Goal: Transaction & Acquisition: Purchase product/service

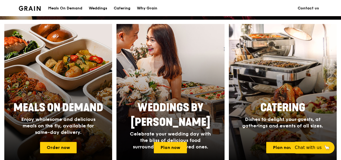
scroll to position [134, 0]
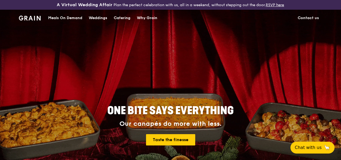
click at [115, 21] on div "Catering" at bounding box center [122, 18] width 17 height 16
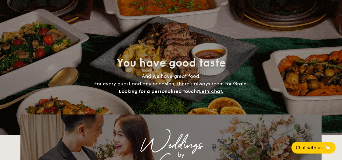
select select
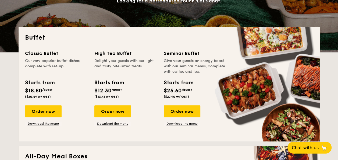
scroll to position [134, 0]
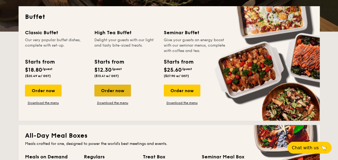
click at [109, 91] on div "Order now" at bounding box center [112, 90] width 37 height 12
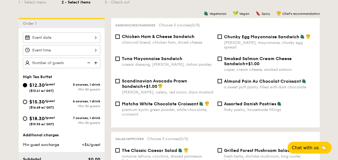
scroll to position [161, 0]
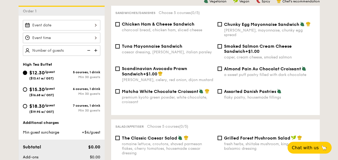
select select
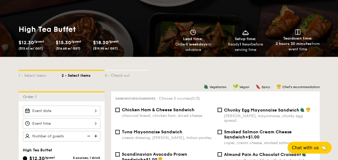
scroll to position [81, 0]
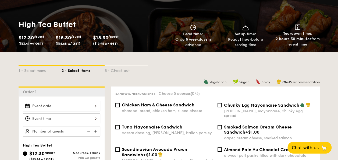
click at [73, 40] on div "$15.30 /guest ($16.68 w/ GST)" at bounding box center [72, 40] width 33 height 12
click at [39, 69] on div "1 - Select menu" at bounding box center [40, 70] width 43 height 8
select select
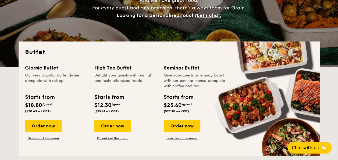
scroll to position [107, 0]
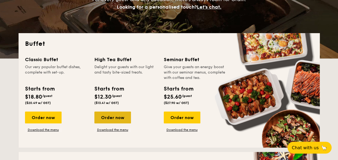
click at [117, 118] on div "Order now" at bounding box center [112, 117] width 37 height 12
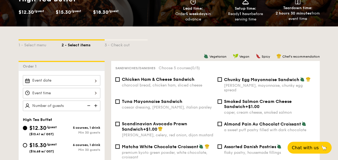
scroll to position [107, 0]
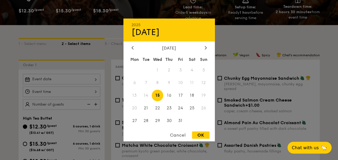
click at [75, 79] on div "2025 Oct 15 October 2025 Mon Tue Wed Thu Fri Sat Sun 1 2 3 4 5 6 7 8 9 10 11 12…" at bounding box center [61, 79] width 77 height 10
click at [196, 135] on div "OK" at bounding box center [200, 134] width 17 height 7
type input "Oct 15, 2025"
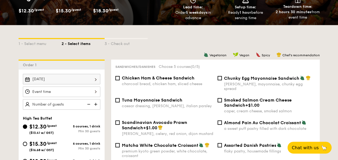
click at [52, 91] on div at bounding box center [61, 91] width 77 height 10
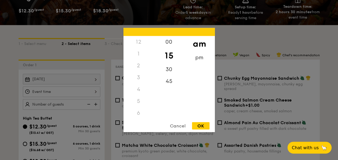
scroll to position [59, 0]
click at [196, 59] on div "pm" at bounding box center [199, 60] width 30 height 16
click at [168, 71] on div "30" at bounding box center [169, 71] width 30 height 16
click at [139, 52] on div "6" at bounding box center [138, 54] width 30 height 12
drag, startPoint x: 138, startPoint y: 68, endPoint x: 139, endPoint y: 75, distance: 7.0
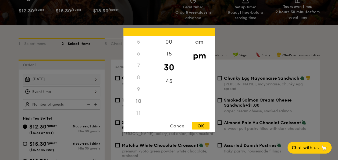
click at [139, 74] on div "12 1 2 3 4 5 6 7 8 9 10 11" at bounding box center [138, 77] width 30 height 82
drag, startPoint x: 139, startPoint y: 75, endPoint x: 154, endPoint y: 78, distance: 15.3
click at [152, 76] on div "8" at bounding box center [138, 77] width 30 height 12
drag, startPoint x: 154, startPoint y: 78, endPoint x: 151, endPoint y: 45, distance: 33.4
click at [151, 45] on div "12 1 2 3 4 5 6 7 8 9 10 11 00 15 30 45 am pm" at bounding box center [168, 77] width 91 height 82
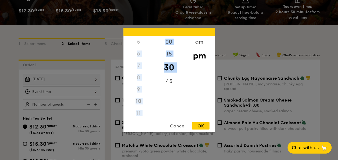
drag, startPoint x: 151, startPoint y: 45, endPoint x: 150, endPoint y: 98, distance: 52.7
click at [149, 90] on div "9" at bounding box center [138, 89] width 30 height 12
click at [180, 101] on div "00 15 30 45" at bounding box center [169, 77] width 30 height 82
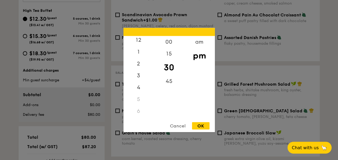
scroll to position [0, 0]
click at [135, 57] on div "1" at bounding box center [138, 56] width 30 height 16
click at [197, 123] on div "OK" at bounding box center [200, 125] width 17 height 7
type input "1:30PM"
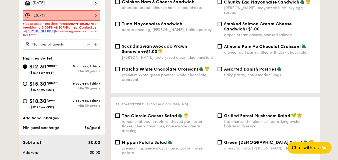
scroll to position [151, 0]
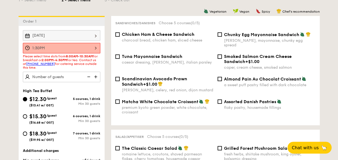
click at [45, 117] on span "$15.30" at bounding box center [37, 116] width 17 height 6
click at [27, 117] on input "$15.30 /guest ($16.68 w/ GST) 6 courses, 1 drink Min 30 guests" at bounding box center [25, 116] width 4 height 4
radio input "true"
click at [84, 45] on div "1:30PM" at bounding box center [61, 48] width 77 height 10
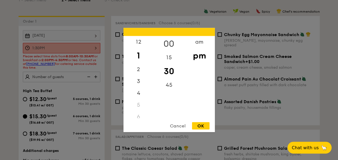
click at [168, 42] on div "00" at bounding box center [169, 44] width 30 height 16
click at [143, 67] on div "2" at bounding box center [138, 71] width 30 height 16
click at [202, 123] on div "OK" at bounding box center [200, 125] width 17 height 7
type input "2:00PM"
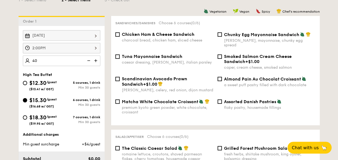
type input "40 guests"
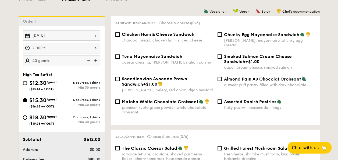
click at [112, 76] on div "Sandwiches/Danishes Choose 6 courses (0/6) Chicken Ham & Cheese Sandwich charco…" at bounding box center [215, 70] width 208 height 109
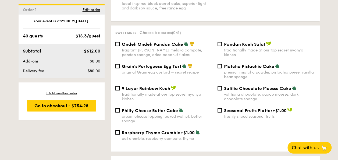
scroll to position [581, 0]
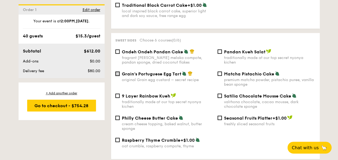
click at [118, 73] on input "Grain's Portuguese Egg Tart original Grain egg custard – secret recipe" at bounding box center [117, 73] width 4 height 4
checkbox input "true"
click at [120, 49] on div "Ondeh Ondeh Pandan Cake fragrant gula melaka compote, pandan sponge, dried coco…" at bounding box center [164, 57] width 102 height 16
click at [118, 49] on input "Ondeh Ondeh Pandan Cake fragrant gula melaka compote, pandan sponge, dried coco…" at bounding box center [117, 51] width 4 height 4
checkbox input "true"
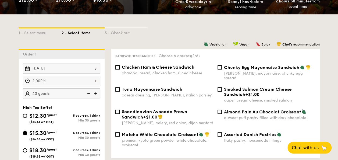
scroll to position [124, 0]
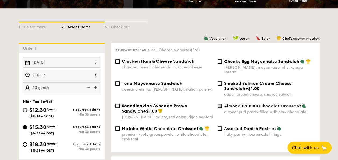
click at [220, 103] on input "Almond Pain Au Chocolat Croissant a sweet puff pastry filled with dark chocolate" at bounding box center [219, 105] width 4 height 4
checkbox input "true"
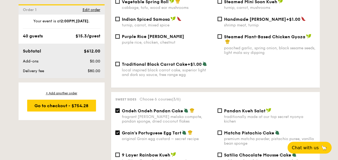
scroll to position [527, 0]
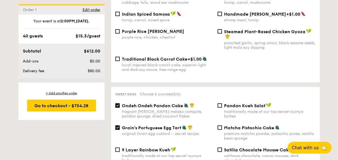
click at [312, 79] on div "Dim sum Choose 6 courses (3/6) Vegetable Spring Roll cabbage, tofu, wood ear mu…" at bounding box center [215, 30] width 208 height 104
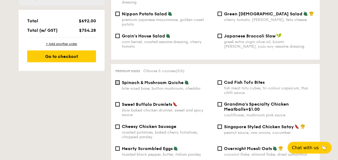
click at [119, 80] on input "Spinach & Mushroom Quiche bite-sized base, button mushroom, cheddar" at bounding box center [117, 82] width 4 height 4
checkbox input "true"
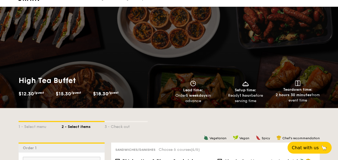
scroll to position [333, 0]
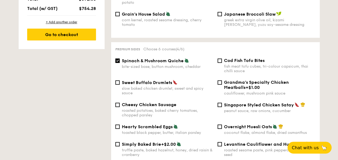
click at [116, 83] on div "Sweet Buffalo Drumlets slow baked chicken drumlet, sweet and spicy sauce" at bounding box center [164, 87] width 102 height 16
click at [117, 81] on input "Sweet Buffalo Drumlets slow baked chicken drumlet, sweet and spicy sauce" at bounding box center [117, 82] width 4 height 4
checkbox input "true"
click at [221, 102] on input "Singapore Styled Chicken Satay peanut sauce, raw onions, cucumber" at bounding box center [219, 104] width 4 height 4
checkbox input "true"
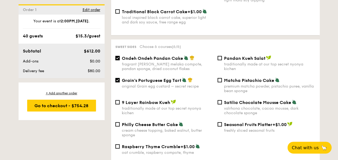
scroll to position [872, 0]
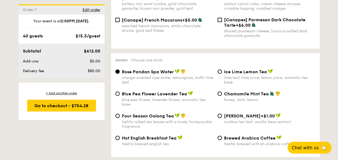
click at [222, 71] on div "Ice Lime Lemon Tea lime leaf, lime juice, lemon juice, aromatic tea base" at bounding box center [266, 77] width 102 height 16
click at [224, 70] on span "Ice Lime Lemon Tea" at bounding box center [245, 71] width 43 height 5
click at [222, 70] on input "Ice Lime Lemon Tea lime leaf, lime juice, lemon juice, aromatic tea base" at bounding box center [219, 71] width 4 height 4
radio input "true"
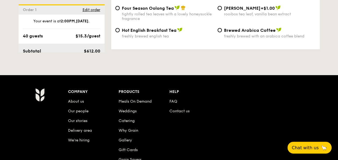
click at [306, 81] on div "Company About us Our people Our stories Delivery area We’re hiring Products Mea…" at bounding box center [169, 154] width 338 height 159
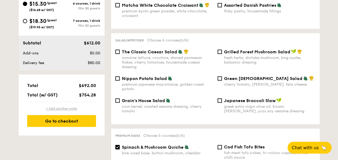
scroll to position [254, 0]
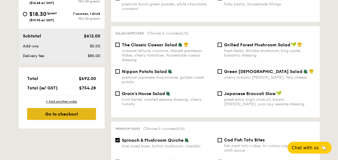
click at [78, 111] on div "Go to checkout" at bounding box center [61, 114] width 69 height 12
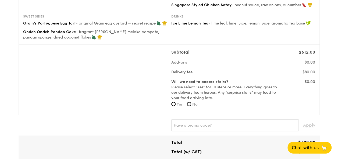
scroll to position [134, 0]
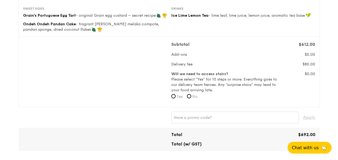
click at [192, 95] on label "No" at bounding box center [192, 96] width 11 height 5
click at [191, 95] on input "No" at bounding box center [189, 96] width 4 height 4
radio input "true"
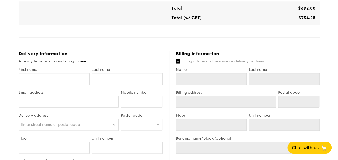
scroll to position [269, 0]
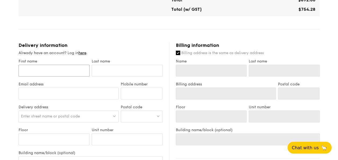
click at [67, 73] on input "First name" at bounding box center [54, 70] width 71 height 12
type input "H"
type input "Ha"
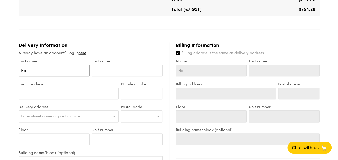
type input "Han"
type input "Hann"
type input "Hanna"
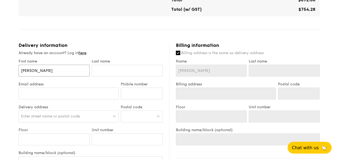
type input "Hanna"
type input "Hannah"
click at [96, 70] on input "text" at bounding box center [127, 70] width 71 height 12
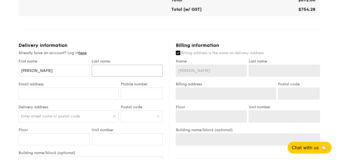
type input "O"
type input "Ot"
type input "Oth"
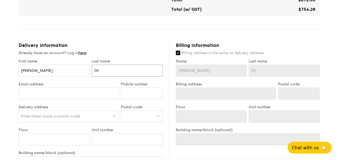
type input "Oth"
type input "Othm"
type input "Othma"
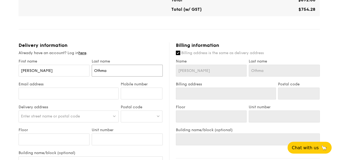
type input "Othman"
click at [76, 91] on input "Email address" at bounding box center [69, 93] width 100 height 12
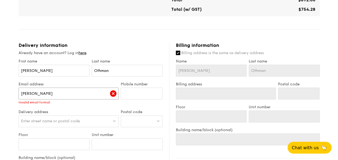
type input "hannah.othman@sg.ey.com"
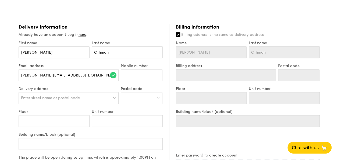
scroll to position [295, 0]
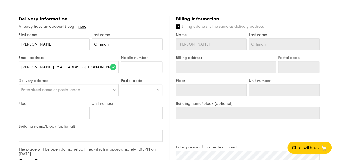
click at [135, 67] on input "Mobile number" at bounding box center [142, 67] width 42 height 12
type input "92398859"
click at [82, 90] on div "Enter street name or postal code" at bounding box center [69, 90] width 100 height 12
click at [81, 88] on input "search" at bounding box center [69, 90] width 100 height 12
click at [53, 87] on input "search" at bounding box center [69, 90] width 100 height 12
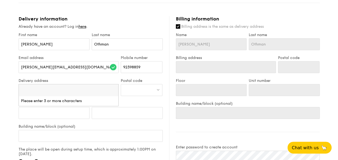
paste input "Ernst & Young Solutions LLP One Raffles Quay, North Tower, Level 18, 048583"
drag, startPoint x: 112, startPoint y: 91, endPoint x: 100, endPoint y: 88, distance: 12.5
click at [100, 88] on input "Ernst & Young Solutions LLP One Raffles Quay, North Tower, Level 18, 048583" at bounding box center [69, 90] width 100 height 12
type input "Ernst & Young Solutions LLP One Raffles Quay, North Tower, Level 18"
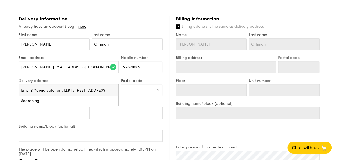
scroll to position [0, 31]
drag, startPoint x: 83, startPoint y: 91, endPoint x: 71, endPoint y: 91, distance: 11.8
click at [83, 91] on input "Ernst & Young Solutions LLP One Raffles Quay, North Tower, Level 18" at bounding box center [69, 90] width 100 height 12
drag, startPoint x: 40, startPoint y: 89, endPoint x: 44, endPoint y: 89, distance: 3.5
click at [40, 89] on input "Ernst & Young Solutions LLP One Raffles Quay, North Tower, Level 18" at bounding box center [69, 90] width 100 height 12
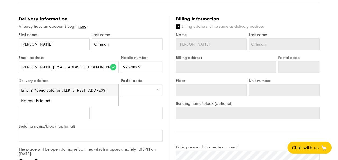
drag, startPoint x: 72, startPoint y: 89, endPoint x: 153, endPoint y: 90, distance: 80.8
click at [153, 90] on div "Delivery address Enter street name or postal code Ernst & Young Solutions LLP O…" at bounding box center [90, 89] width 146 height 23
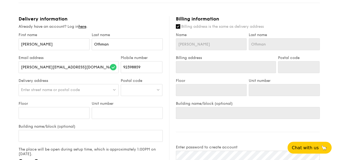
click at [103, 87] on div "Enter street name or postal code" at bounding box center [69, 90] width 100 height 12
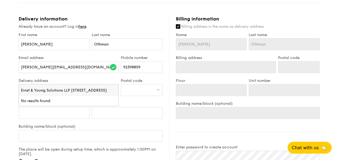
drag, startPoint x: 72, startPoint y: 88, endPoint x: 151, endPoint y: 95, distance: 79.5
click at [151, 95] on div "Delivery address Enter street name or postal code Ernst & Young Solutions LLP O…" at bounding box center [90, 89] width 146 height 23
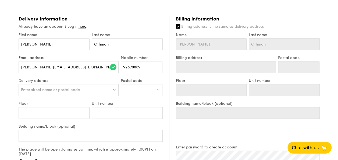
click at [116, 90] on div "Enter street name or postal code" at bounding box center [69, 90] width 100 height 12
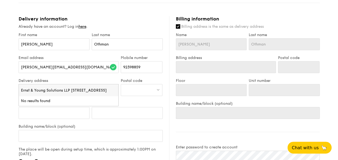
scroll to position [0, 0]
drag, startPoint x: 107, startPoint y: 90, endPoint x: 4, endPoint y: 94, distance: 103.2
click at [4, 94] on div "1 - Select menu 2 - Select items 3 - Check out High Tea Buffet $15.30 /guest ($…" at bounding box center [169, 10] width 338 height 580
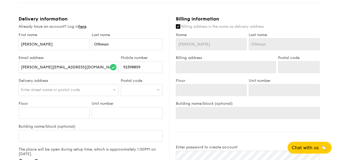
click at [25, 92] on div "Enter street name or postal code" at bounding box center [69, 90] width 100 height 12
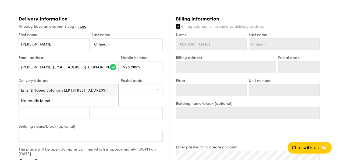
scroll to position [0, 31]
click at [27, 90] on input "Ernst & Young Solutions LLP One Raffles Quay, North Tower, Level 18" at bounding box center [69, 90] width 100 height 12
drag, startPoint x: 112, startPoint y: 91, endPoint x: 0, endPoint y: 91, distance: 112.3
click at [0, 92] on html "A Virtual Wedding Affair Plan the perfect celebration with us, all in a weekend…" at bounding box center [169, 13] width 338 height 617
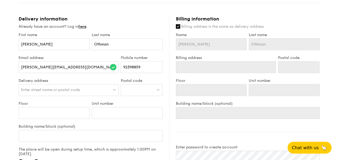
click at [35, 89] on span "Enter street name or postal code" at bounding box center [50, 89] width 59 height 5
type input "E"
click at [36, 89] on input "search" at bounding box center [69, 90] width 100 height 12
paste input "048583"
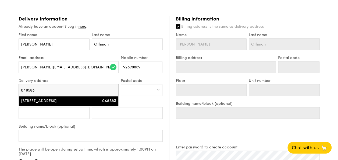
type input "048583"
click at [79, 104] on li "1 Raffles Quay 048583" at bounding box center [69, 101] width 100 height 10
type input "1 Raffles Quay"
type input "048583"
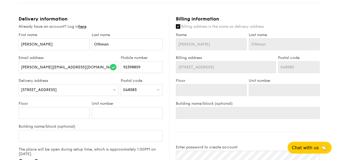
click at [72, 96] on div "Delivery address 1 Raffles Quay" at bounding box center [68, 89] width 102 height 23
click at [70, 110] on input "Floor" at bounding box center [54, 113] width 71 height 12
type input "1"
type input "18"
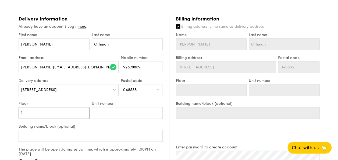
type input "18"
click at [114, 111] on input "Unit number" at bounding box center [127, 113] width 71 height 12
click at [127, 121] on div "Unit number" at bounding box center [127, 112] width 73 height 23
click at [111, 136] on input "Building name/block (optional)" at bounding box center [91, 135] width 144 height 12
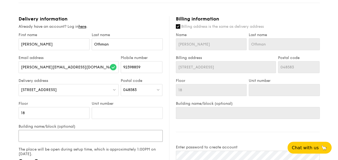
paste input "048583"
type input "048583"
drag, startPoint x: 90, startPoint y: 138, endPoint x: -1, endPoint y: 134, distance: 90.9
click at [0, 134] on html "A Virtual Wedding Affair Plan the perfect celebration with us, all in a weekend…" at bounding box center [169, 13] width 338 height 617
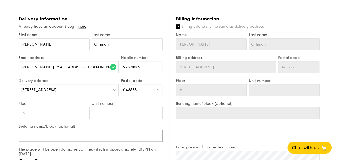
click at [38, 134] on input "Building name/block (optional)" at bounding box center [91, 135] width 144 height 12
paste input "Ernst & Young Solutions LLP One Raffles Quay, North Tower, Level 18"
type input "Ernst & Young Solutions LLP One Raffles Quay, North Tower, Level 18"
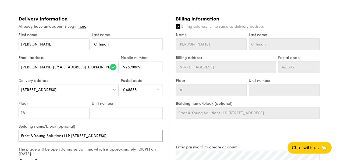
click at [113, 131] on input "Ernst & Young Solutions LLP One Raffles Quay, North Tower, Level 18" at bounding box center [91, 135] width 144 height 12
drag, startPoint x: 155, startPoint y: 132, endPoint x: 151, endPoint y: 133, distance: 4.0
click at [151, 133] on input "Ernst & Young Solutions LLP One Raffles Quay, North Tower, Level 18" at bounding box center [91, 135] width 144 height 12
type input "Ernst & Young Solutions LLP One Raffles Quay, North Tower, Level 1"
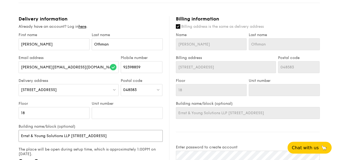
type input "Ernst & Young Solutions LLP One Raffles Quay, North Tower, Level"
type input "Ernst & Young Solutions LLP One Raffles Quay, North Tower, Leve"
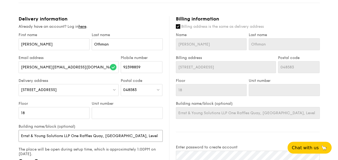
type input "Ernst & Young Solutions LLP One Raffles Quay, North Tower, Leve"
type input "Ernst & Young Solutions LLP One Raffles Quay, North Tower, Lev"
type input "Ernst & Young Solutions LLP One Raffles Quay, North Tower, Le"
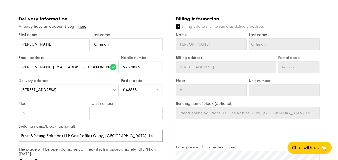
type input "Ernst & Young Solutions LLP One Raffles Quay, North Tower, L"
type input "Ernst & Young Solutions LLP One Raffles Quay, North Tower,"
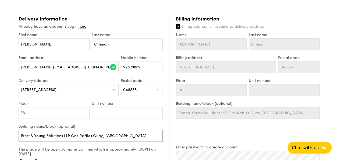
type input "Ernst & Young Solutions LLP One Raffles Quay, North Tower,"
type input "Ernst & Young Solutions LLP One Raffles Quay, North Tower"
type input "Ernst & Young Solutions LLP One Raffles Quay, North Tower,"
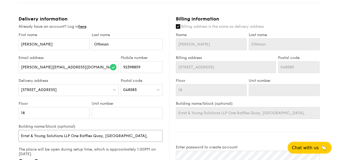
type input "Ernst & Young Solutions LLP One Raffles Quay, North Tower,"
type input "Ernst & Young Solutions LLP One Raffles Quay, North Tower, W"
type input "Ernst & Young Solutions LLP One Raffles Quay, North Tower,"
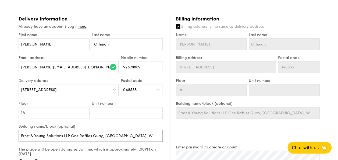
type input "Ernst & Young Solutions LLP One Raffles Quay, North Tower,"
click at [140, 133] on input "Ernst & Young Solutions LLP One Raffles Quay, North Tower," at bounding box center [91, 135] width 144 height 12
type input "Ernst & Young Solutions LLP One Raffles Quay, North Tower, W"
type input "Ernst & Young Solutions LLP One Raffles Quay, North Tower, Wa"
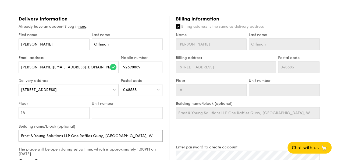
type input "Ernst & Young Solutions LLP One Raffles Quay, North Tower, Wa"
type input "Ernst & Young Solutions LLP One Raffles Quay, North Tower, Wav"
type input "Ernst & Young Solutions LLP One Raffles Quay, North Tower, Wave"
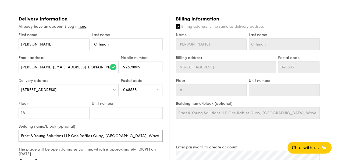
type input "Ernst & Young Solutions LLP One Raffles Quay, North Tower, Waves"
type input "Ernst & Young Solutions LLP One Raffles Quay, North Tower, Wavesp"
type input "Ernst & Young Solutions LLP One Raffles Quay, North Tower, Wavespa"
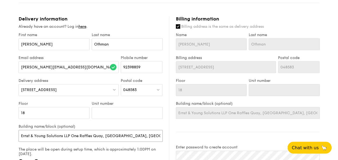
type input "Ernst & Young Solutions LLP One Raffles Quay, North Tower, Wavespa"
type input "Ernst & Young Solutions LLP One Raffles Quay, North Tower, Wavespac"
type input "Ernst & Young Solutions LLP One Raffles Quay, North Tower, Wavespace"
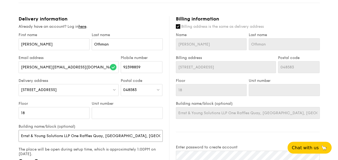
type input "Ernst & Young Solutions LLP One Raffles Quay, North Tower, Wavespace"
click at [182, 133] on div "Billing information Billing address is the same as delivery address Name Hannah…" at bounding box center [244, 147] width 150 height 263
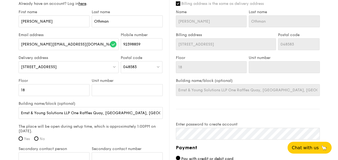
scroll to position [349, 0]
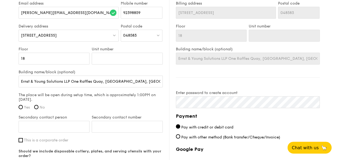
click at [41, 35] on span "1 Raffles Quay" at bounding box center [39, 35] width 36 height 5
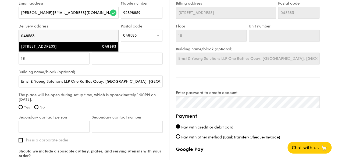
click at [113, 46] on strong "048583" at bounding box center [109, 46] width 14 height 5
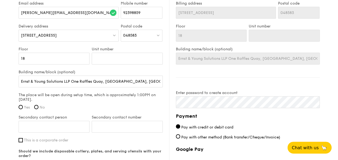
scroll to position [376, 0]
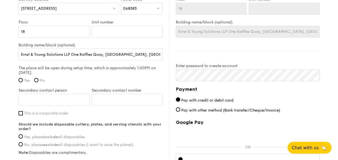
click at [23, 81] on label "Yes" at bounding box center [24, 80] width 11 height 5
click at [23, 81] on input "Yes" at bounding box center [21, 80] width 4 height 4
radio input "true"
click at [37, 97] on input "Secondary contact person" at bounding box center [54, 99] width 71 height 12
type input "Huiyi Chan"
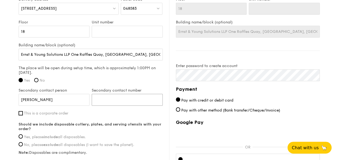
click at [102, 96] on input "Secondary contact number" at bounding box center [127, 99] width 71 height 12
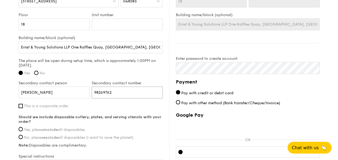
scroll to position [403, 0]
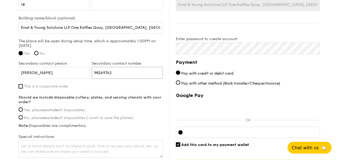
type input "98269762"
click at [43, 84] on span "This is a corporate order" at bounding box center [46, 86] width 44 height 5
click at [23, 84] on input "This is a corporate order" at bounding box center [21, 86] width 4 height 4
checkbox input "true"
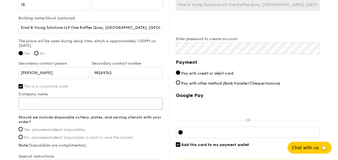
click at [96, 99] on input "Company name" at bounding box center [91, 103] width 144 height 12
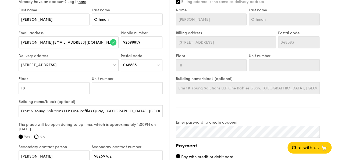
scroll to position [349, 0]
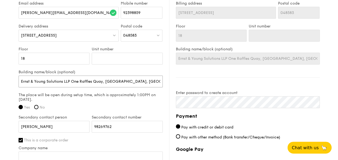
click at [66, 82] on input "Ernst & Young Solutions LLP One Raffles Quay, North Tower, Wavespace" at bounding box center [91, 81] width 144 height 12
click at [54, 78] on input "Ernst & Young Solutions LLP One Raffles Quay, North Tower, Wavespace" at bounding box center [91, 81] width 144 height 12
drag, startPoint x: 71, startPoint y: 79, endPoint x: 15, endPoint y: 79, distance: 56.4
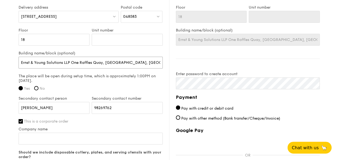
scroll to position [376, 0]
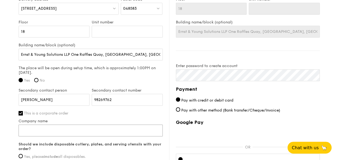
click at [54, 126] on input "Company name" at bounding box center [91, 130] width 144 height 12
paste input "Ernst & Young Solutions LLP"
type input "Ernst & Young Solutions LLP"
click at [73, 54] on input "Ernst & Young Solutions LLP One Raffles Quay, North Tower, Wavespace" at bounding box center [91, 54] width 144 height 12
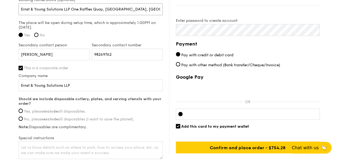
scroll to position [430, 0]
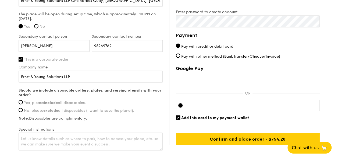
click at [63, 102] on span "Yes, please include all disposables." at bounding box center [55, 102] width 62 height 5
click at [23, 102] on input "Yes, please include all disposables." at bounding box center [21, 102] width 4 height 4
radio input "true"
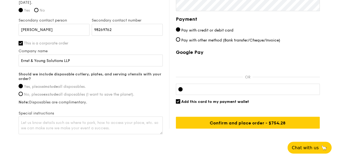
scroll to position [457, 0]
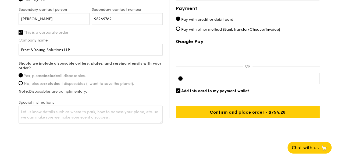
click at [179, 90] on input "Add this card to my payment wallet" at bounding box center [178, 90] width 4 height 4
checkbox input "false"
click at [211, 79] on iframe at bounding box center [252, 78] width 130 height 4
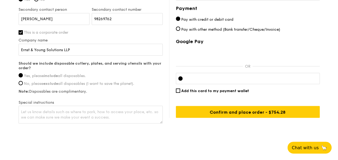
click at [283, 95] on div "Google Pay OR Add this card to my payment wallet Confirm and place order - $754…" at bounding box center [248, 77] width 144 height 79
click at [294, 97] on div "Google Pay OR Add this card to my payment wallet Confirm and place order - $754…" at bounding box center [248, 77] width 144 height 79
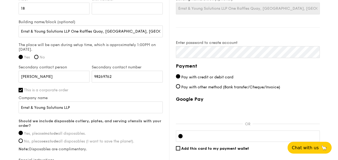
scroll to position [403, 0]
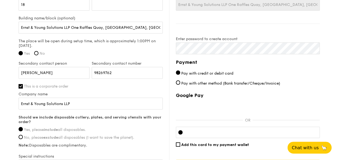
click at [296, 73] on label "Pay with credit or debit card" at bounding box center [248, 73] width 144 height 6
click at [180, 73] on input "Pay with credit or debit card" at bounding box center [178, 72] width 4 height 4
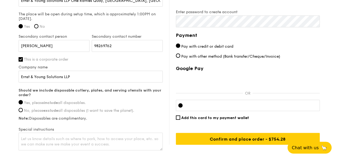
scroll to position [457, 0]
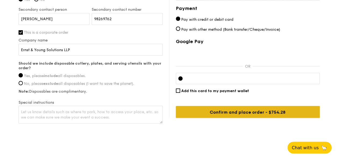
click at [270, 109] on input "Confirm and place order - $754.28" at bounding box center [248, 112] width 144 height 12
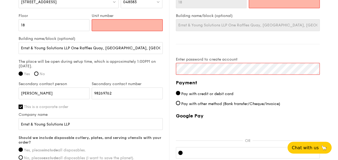
scroll to position [374, 0]
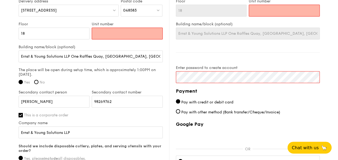
click at [113, 29] on input "Unit number" at bounding box center [127, 33] width 71 height 12
click at [133, 55] on input "Ernst & Young Solutions LLP One Raffles Quay, North Tower, Wavespace" at bounding box center [91, 56] width 144 height 12
drag, startPoint x: 155, startPoint y: 56, endPoint x: 131, endPoint y: 54, distance: 24.2
click at [131, 54] on input "Ernst & Young Solutions LLP One Raffles Quay, North Tower, Wavespace" at bounding box center [91, 56] width 144 height 12
type input "Ernst & Young Solutions LLP One Raffles Quay, North Tower,"
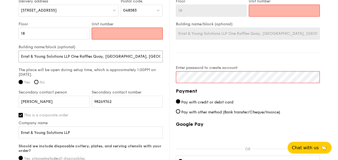
type input "Ernst & Young Solutions LLP One Raffles Quay, North Tower,"
type input "Ernst & Young Solutions LLP One Raffles Quay, North Tower"
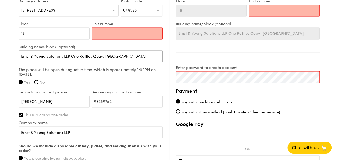
type input "Ernst & Young Solutions LLP One Raffles Quay, North Tower"
click at [132, 31] on input "Unit number" at bounding box center [127, 33] width 71 height 12
paste input "Wavespace"
type input "Wavespace"
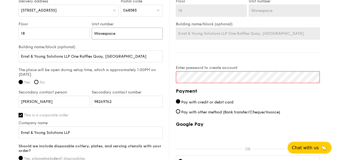
type input "Wavespace"
click at [198, 56] on div "Billing information Billing address is the same as delivery address Name Hannah…" at bounding box center [244, 68] width 150 height 263
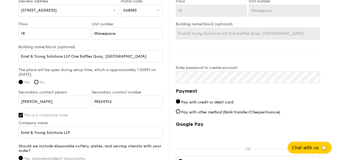
click at [314, 91] on h4 "Payment" at bounding box center [248, 91] width 144 height 8
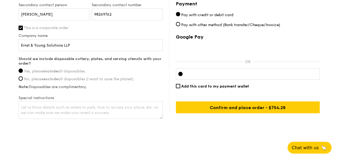
scroll to position [462, 0]
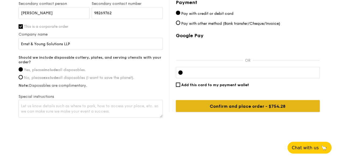
click at [271, 103] on input "Confirm and place order - $754.28" at bounding box center [248, 106] width 144 height 12
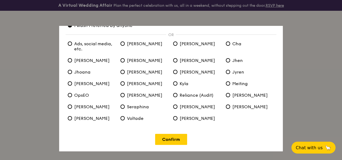
scroll to position [31, 0]
click at [168, 137] on link "Confirm" at bounding box center [171, 138] width 32 height 11
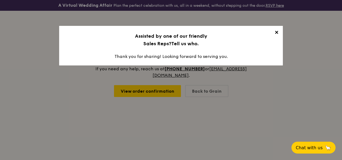
scroll to position [0, 0]
click at [277, 33] on span "✕" at bounding box center [276, 34] width 8 height 8
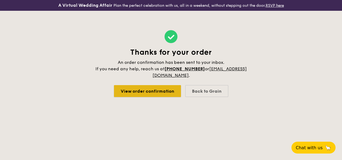
click at [163, 96] on link "View order confirmation" at bounding box center [147, 91] width 67 height 12
